Goal: Navigation & Orientation: Find specific page/section

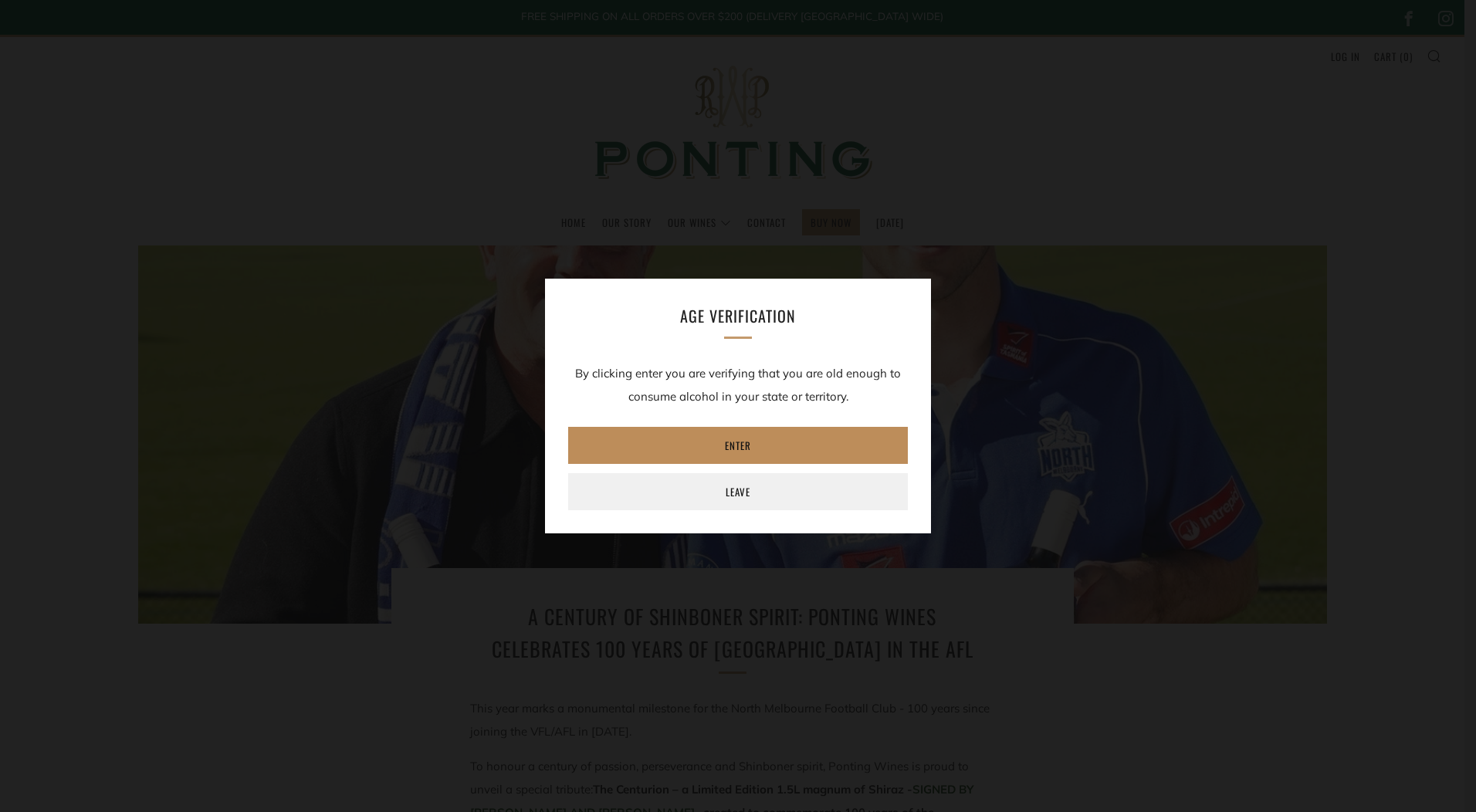
click at [725, 445] on link "Enter" at bounding box center [738, 445] width 339 height 37
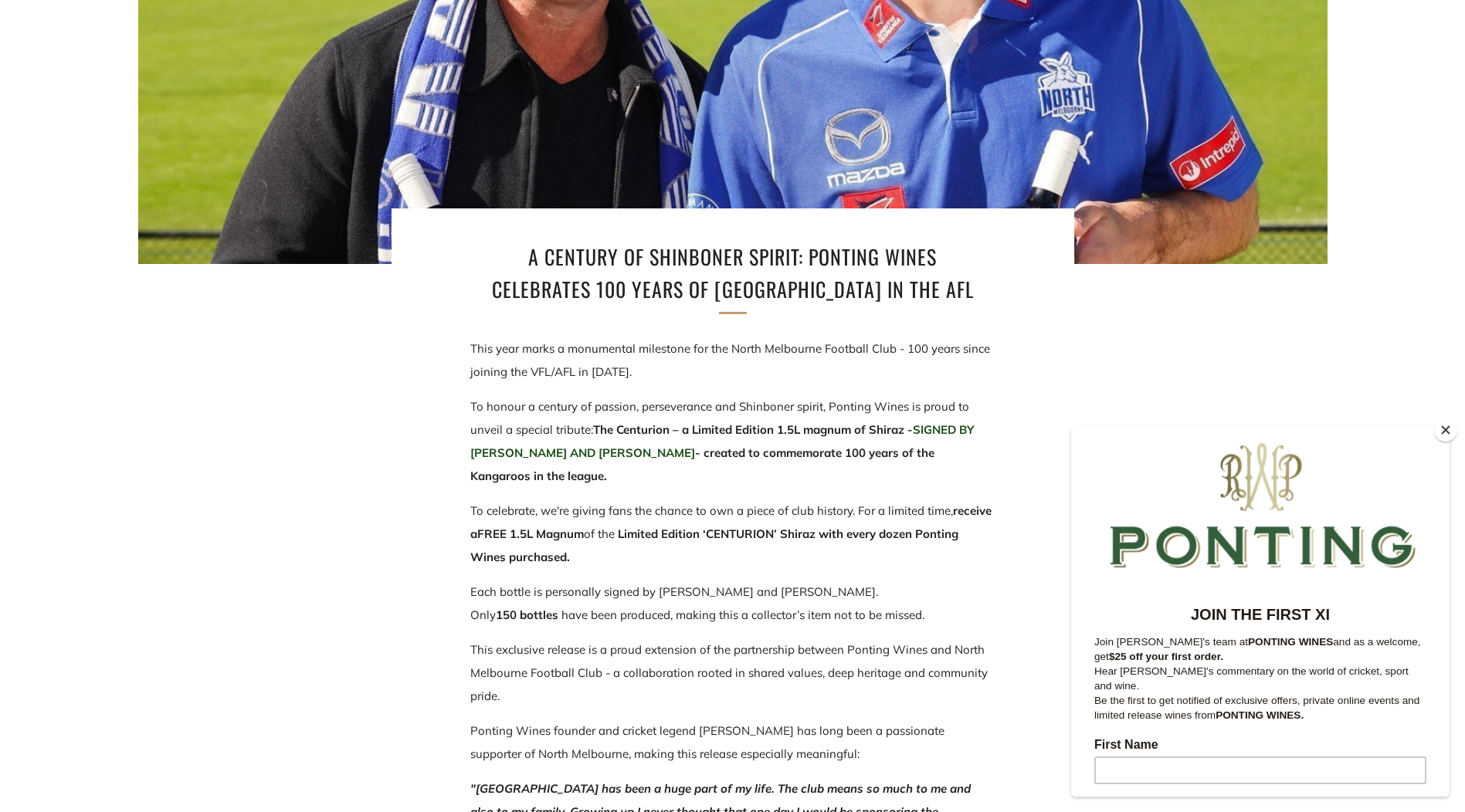
scroll to position [386, 0]
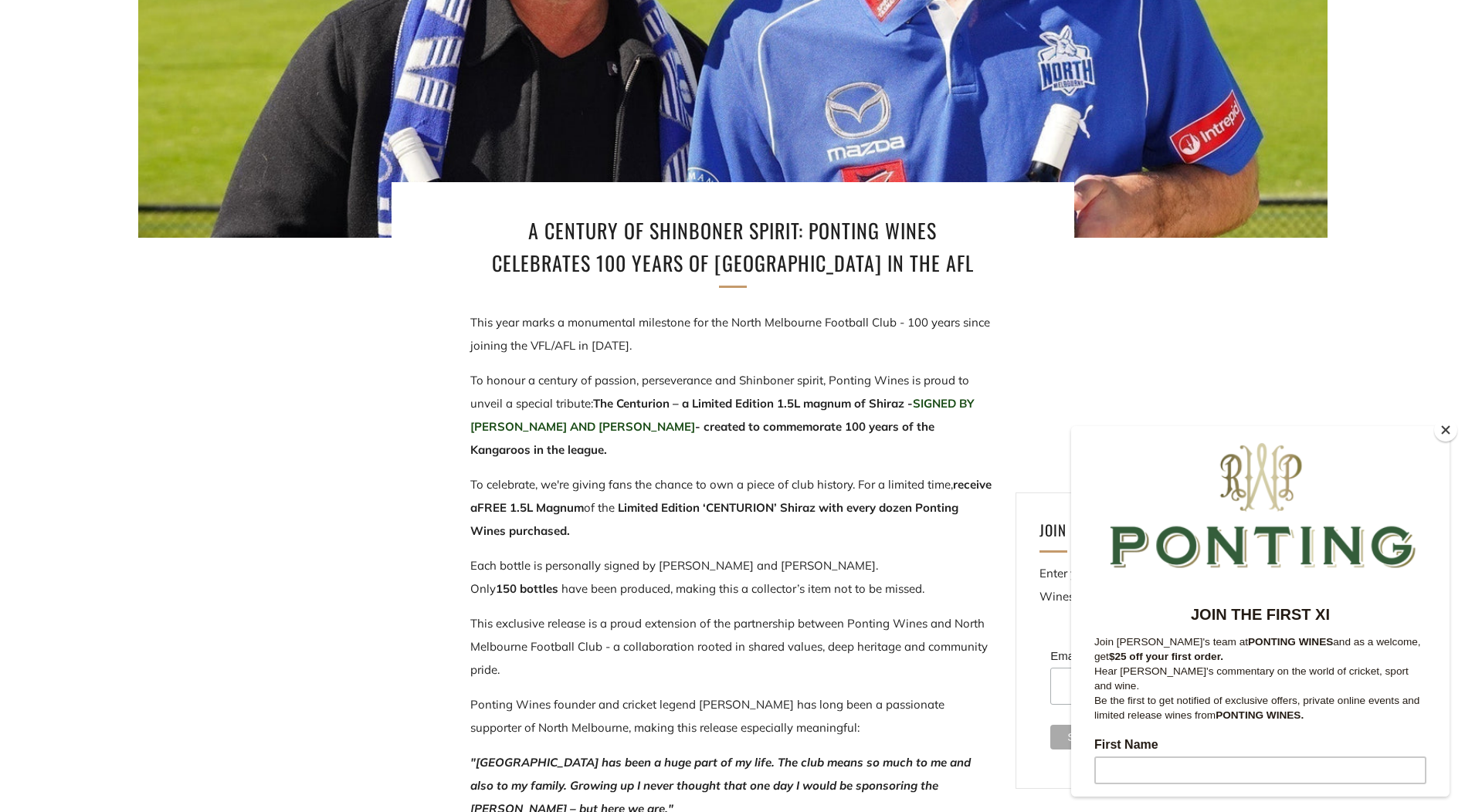
click at [1445, 433] on button "Close" at bounding box center [1445, 430] width 23 height 23
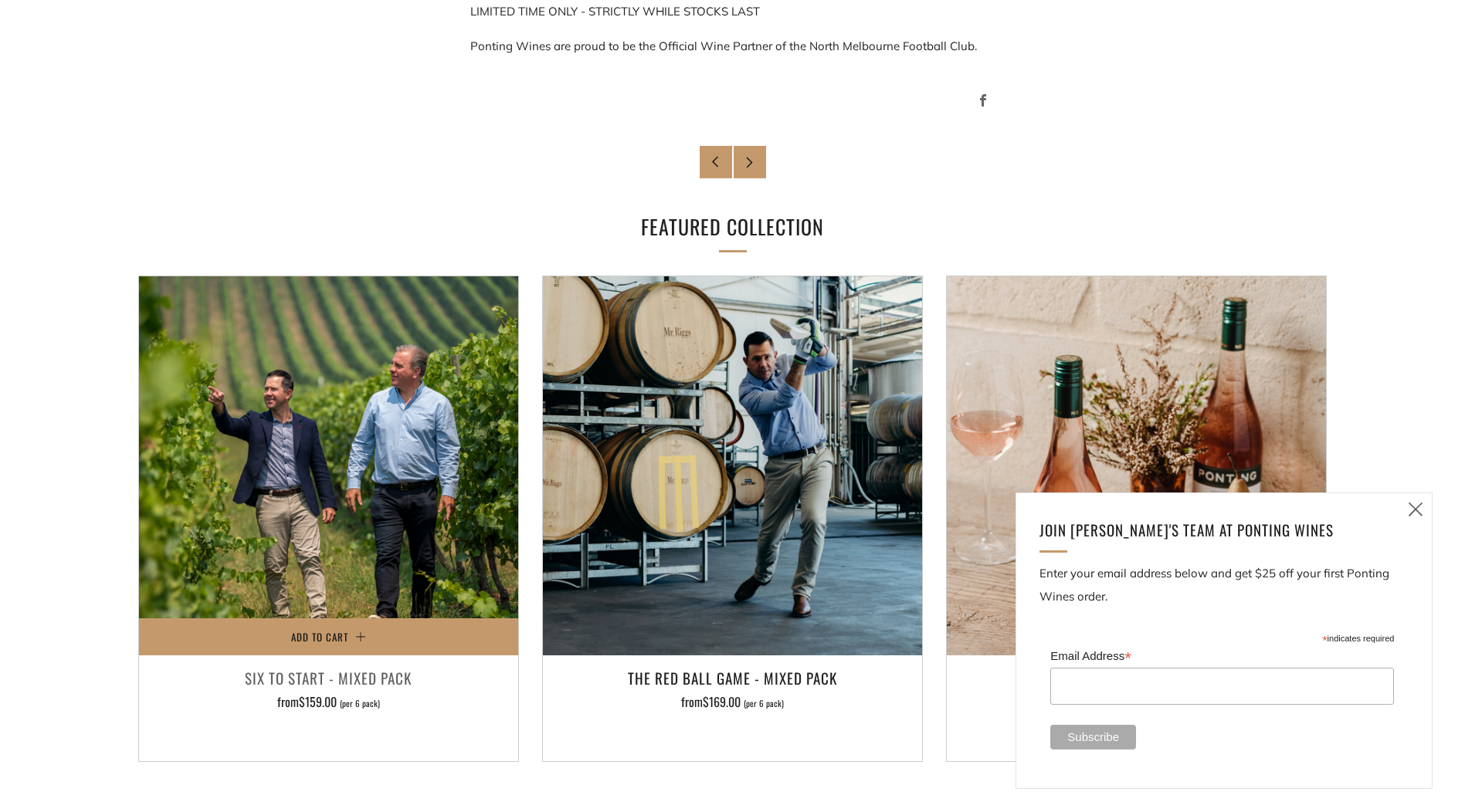
scroll to position [1389, 0]
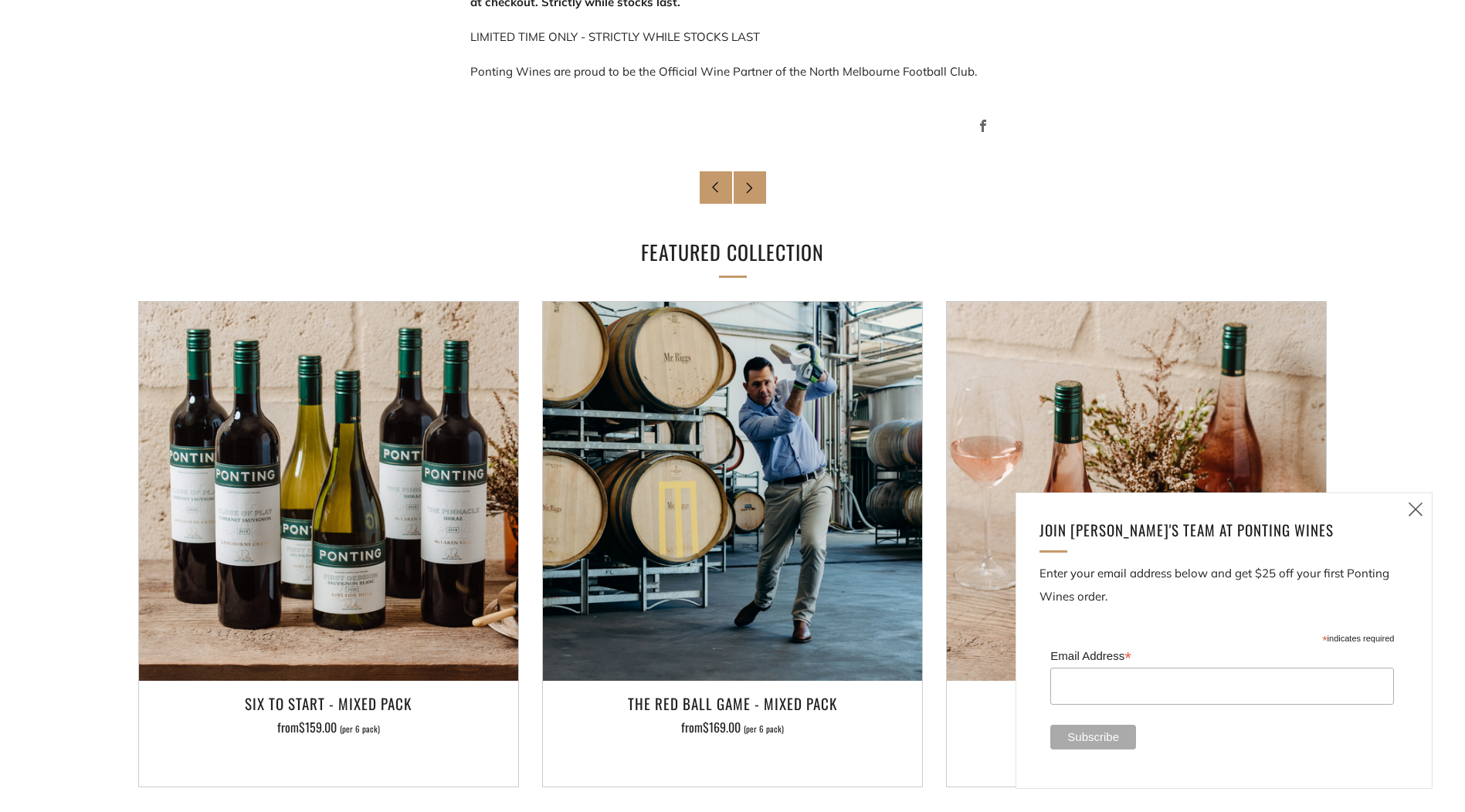
click at [1412, 511] on icon at bounding box center [1415, 509] width 19 height 20
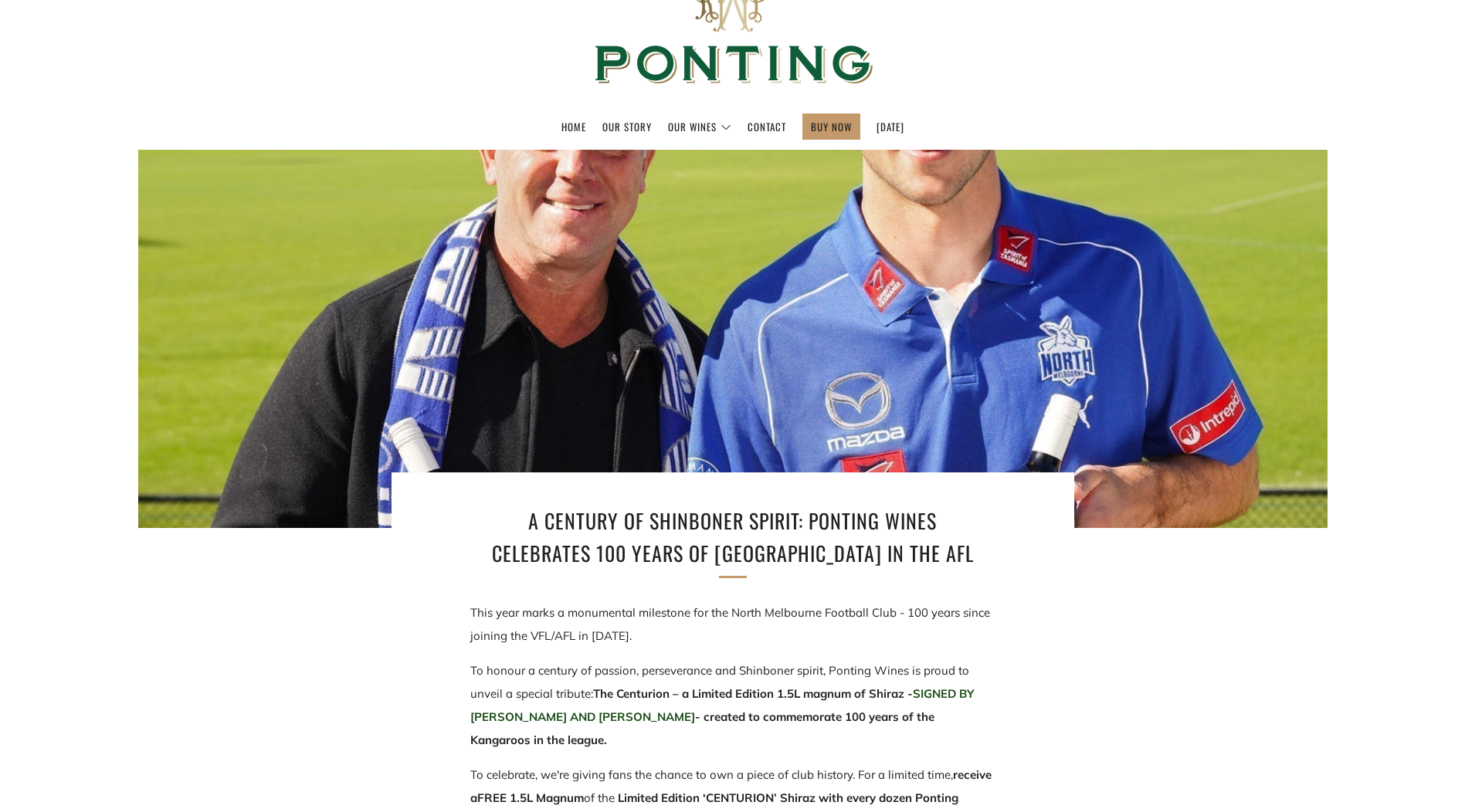
scroll to position [0, 0]
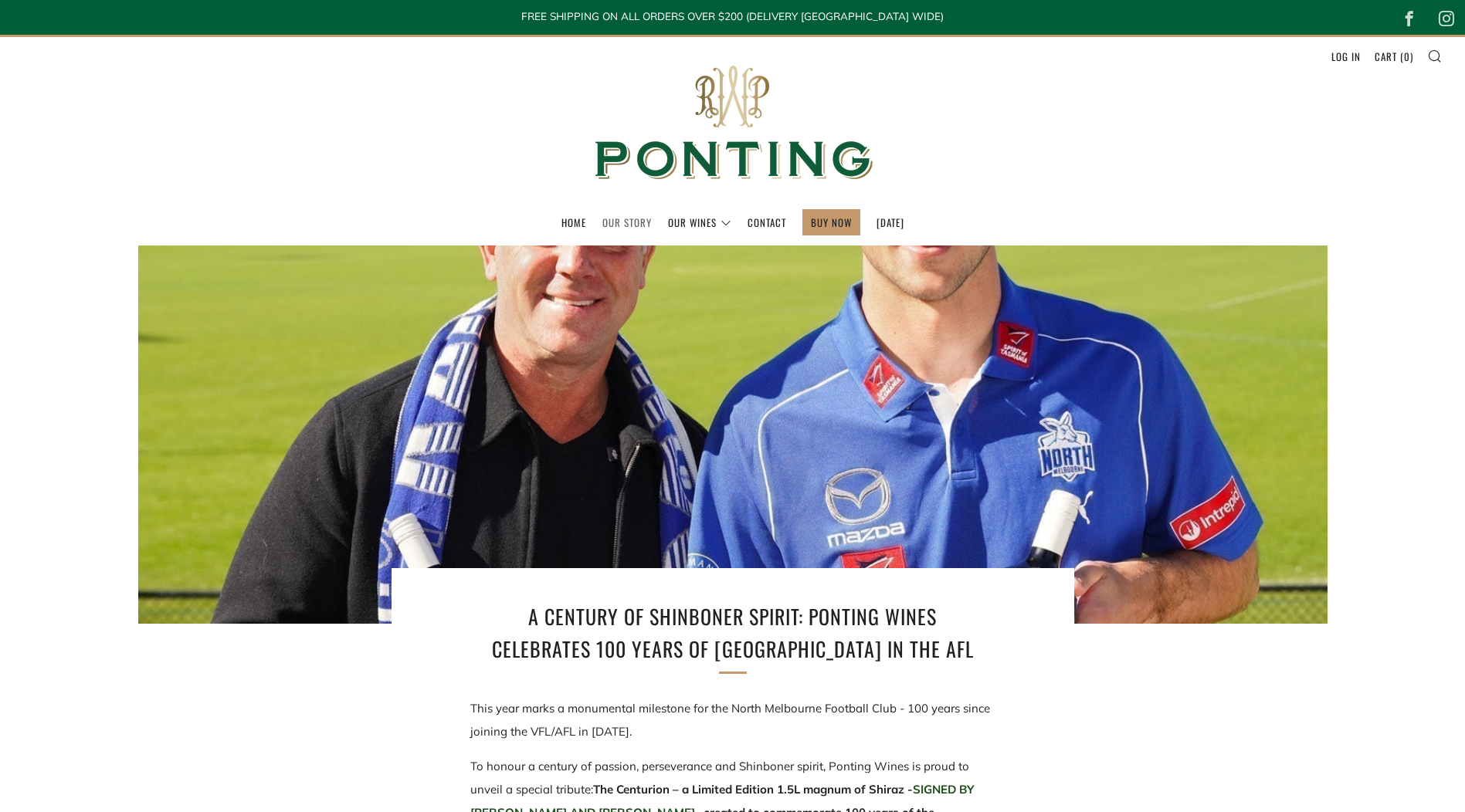
click at [602, 226] on link "Our Story" at bounding box center [627, 222] width 49 height 25
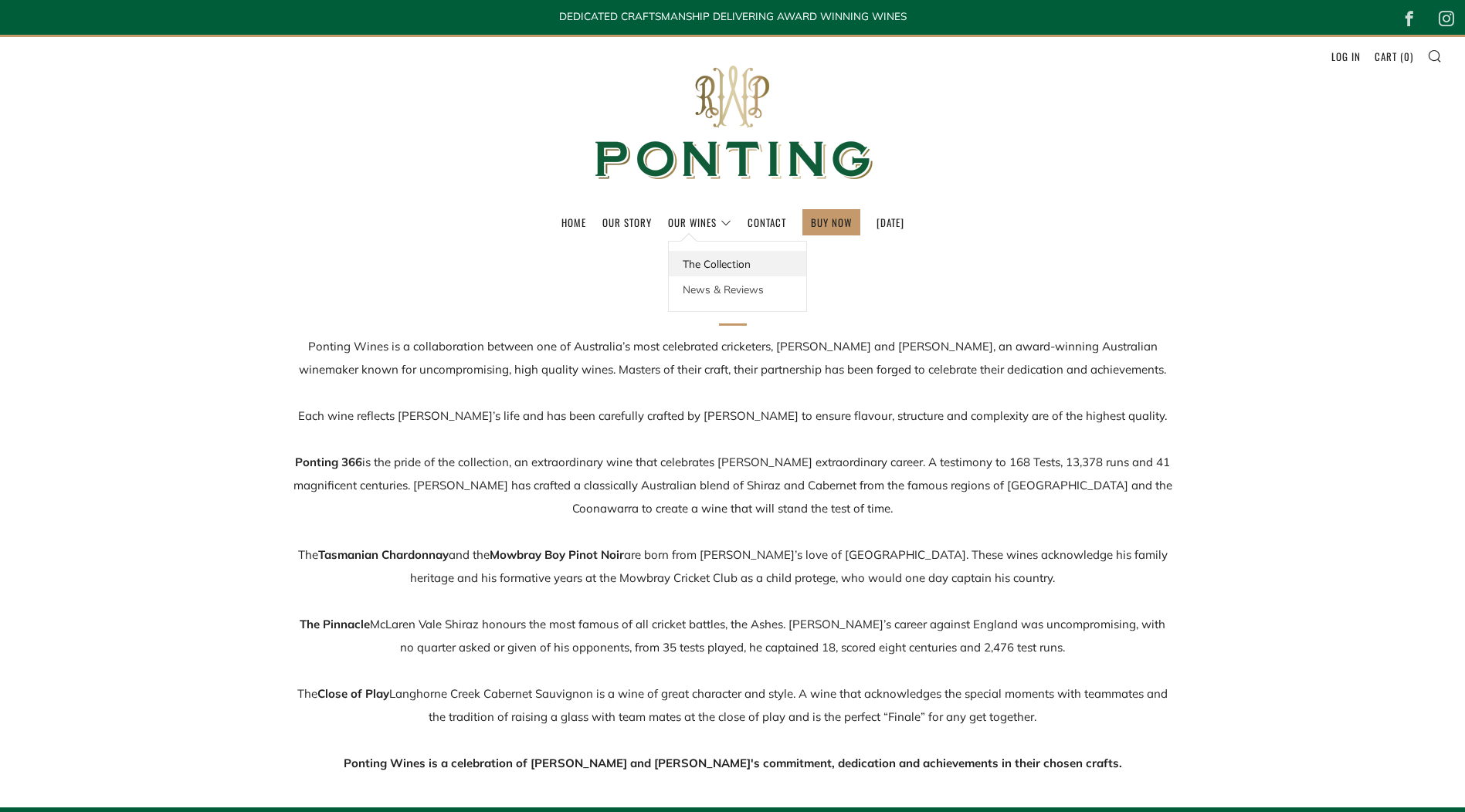
click at [688, 266] on link "The Collection" at bounding box center [738, 263] width 137 height 25
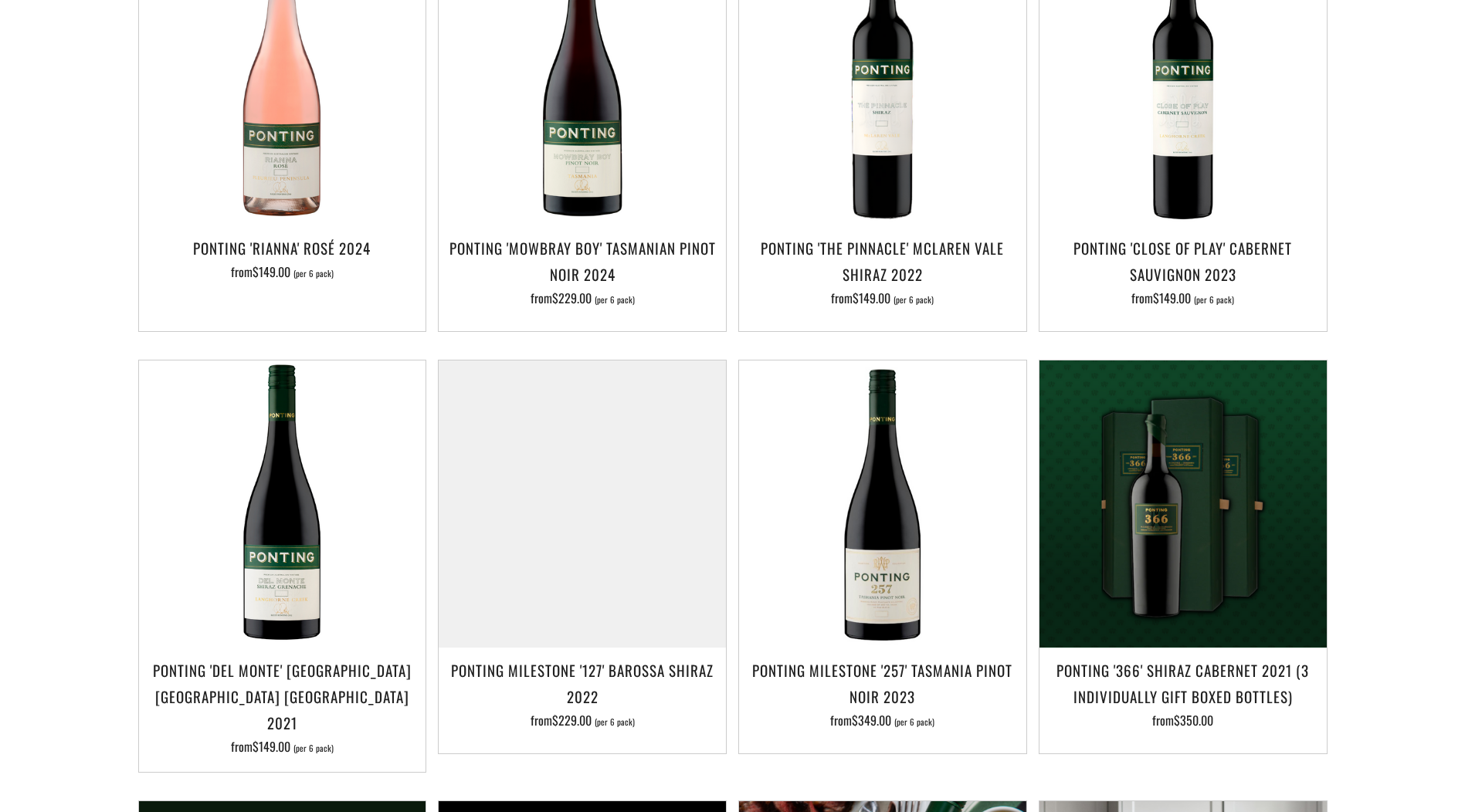
scroll to position [617, 0]
